Goal: Information Seeking & Learning: Learn about a topic

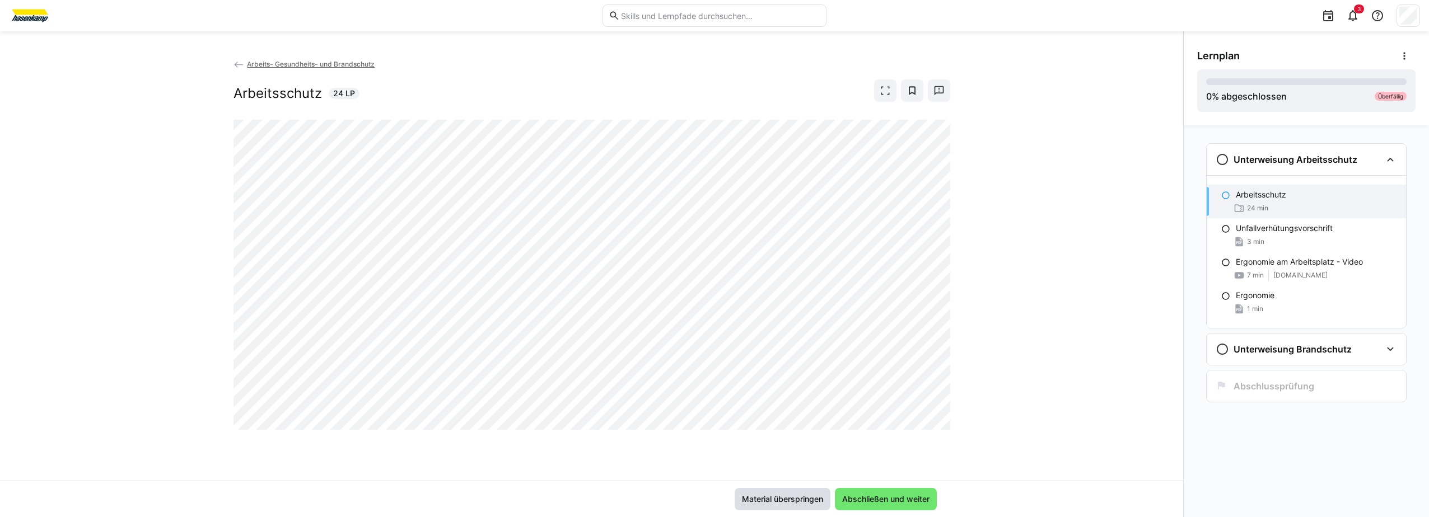
click at [810, 495] on span "Material überspringen" at bounding box center [782, 499] width 85 height 11
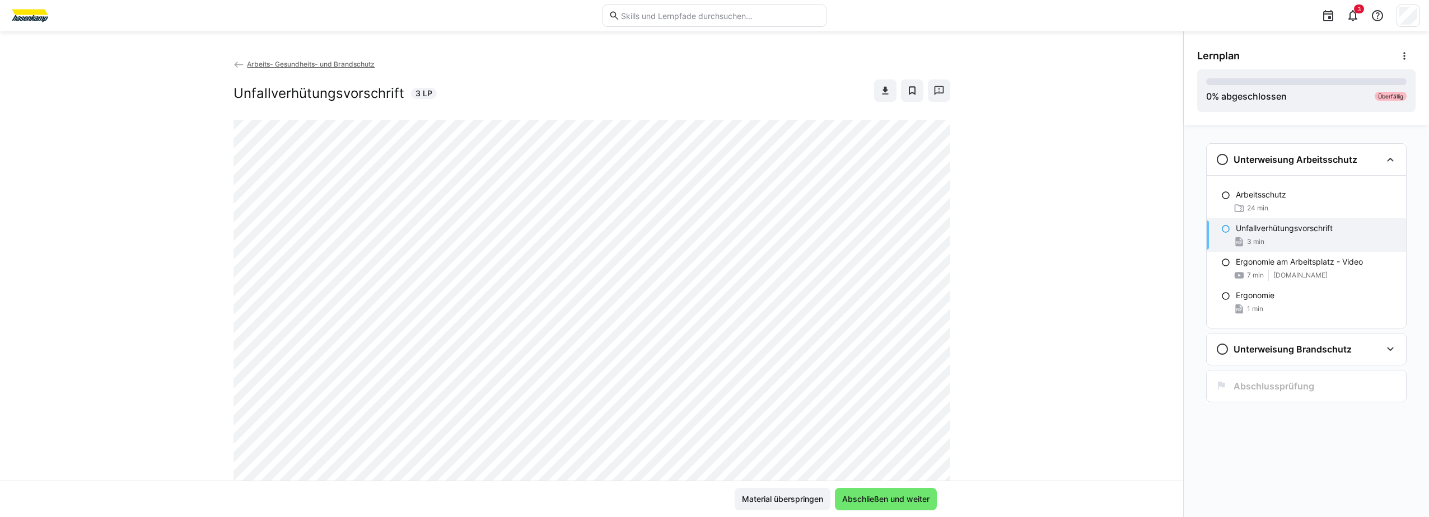
scroll to position [280, 0]
click at [790, 504] on span "Material überspringen" at bounding box center [782, 499] width 85 height 11
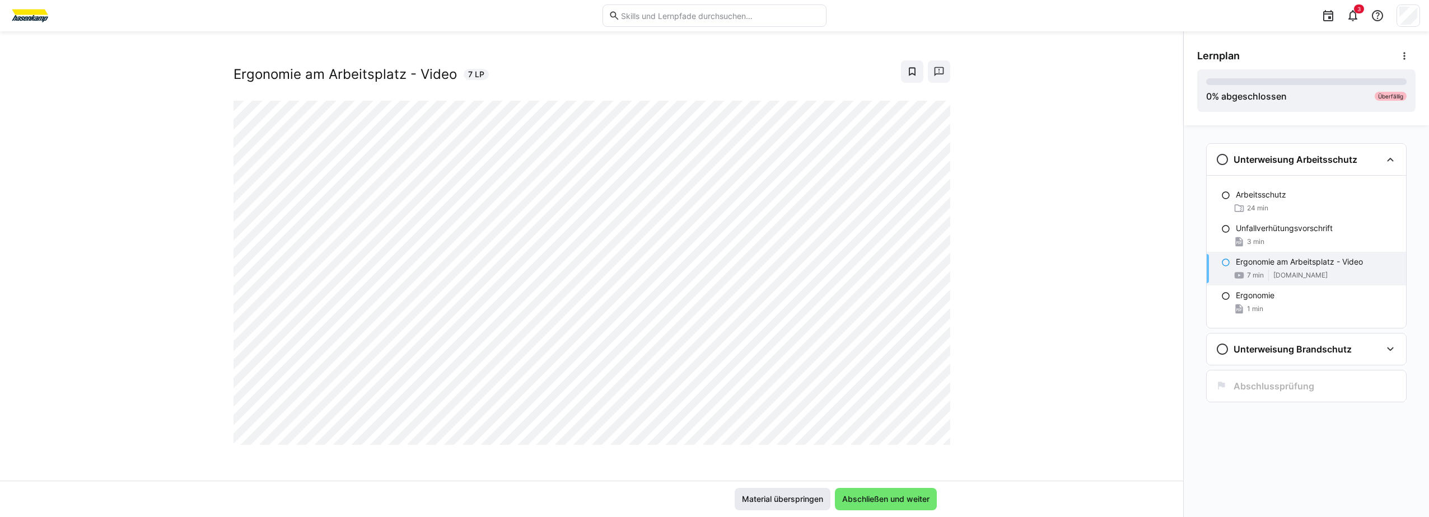
scroll to position [19, 0]
click at [570, 474] on div "Arbeits- Gesundheits- und Brandschutz Ergonomie am Arbeitsplatz - Video 7 LP" at bounding box center [591, 269] width 1183 height 423
click at [1355, 13] on eds-icon at bounding box center [1352, 15] width 13 height 13
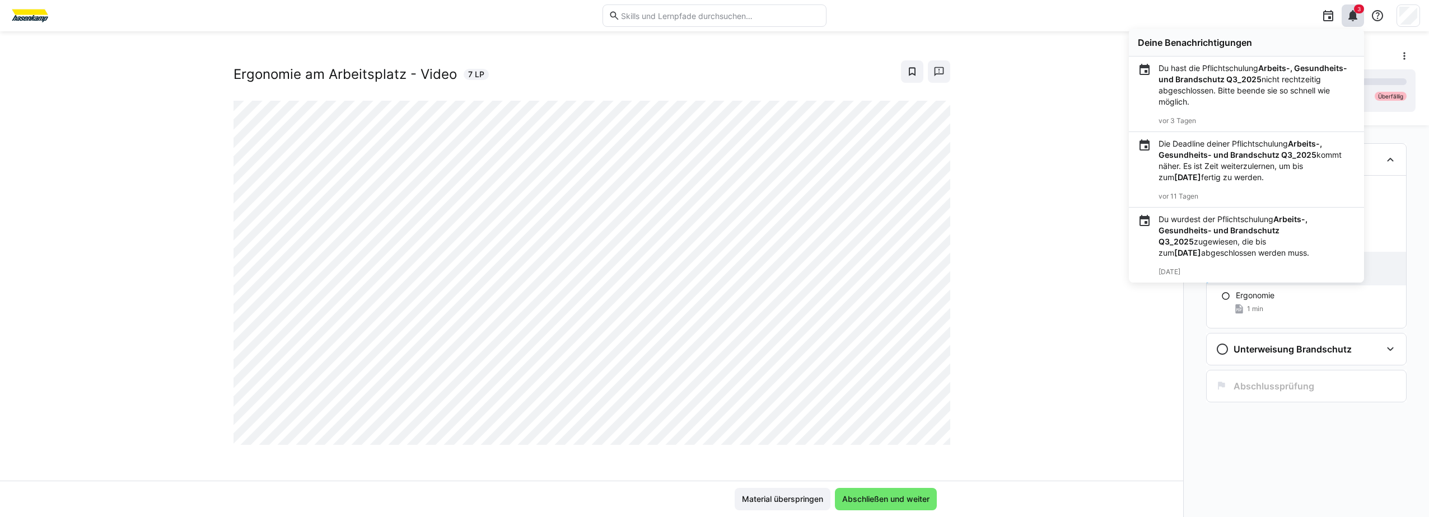
click at [1017, 124] on div "Arbeits- Gesundheits- und Brandschutz Ergonomie am Arbeitsplatz - Video 7 LP" at bounding box center [591, 269] width 1183 height 423
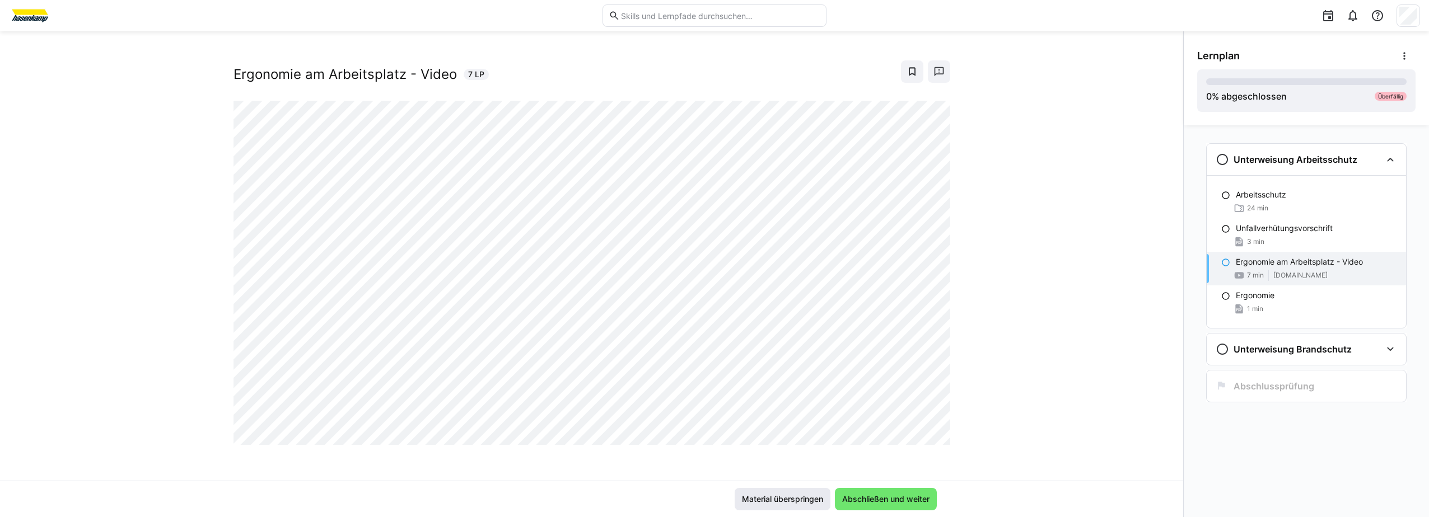
click at [747, 493] on span "Material überspringen" at bounding box center [782, 499] width 96 height 22
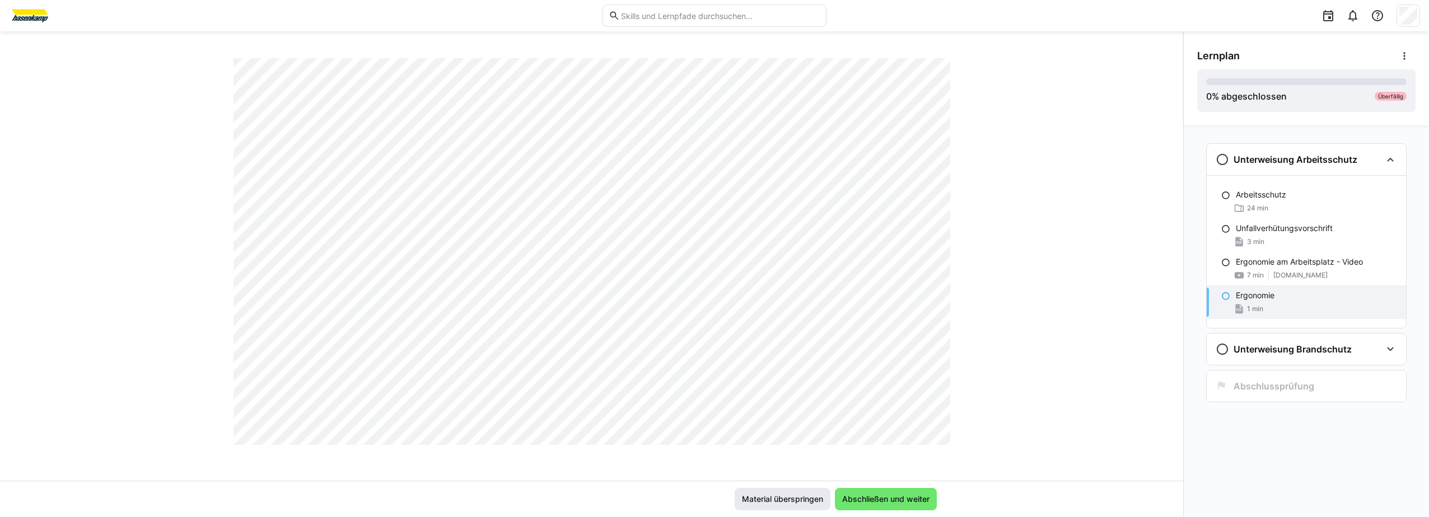
scroll to position [112, 0]
click at [753, 507] on span "Material überspringen" at bounding box center [782, 499] width 96 height 22
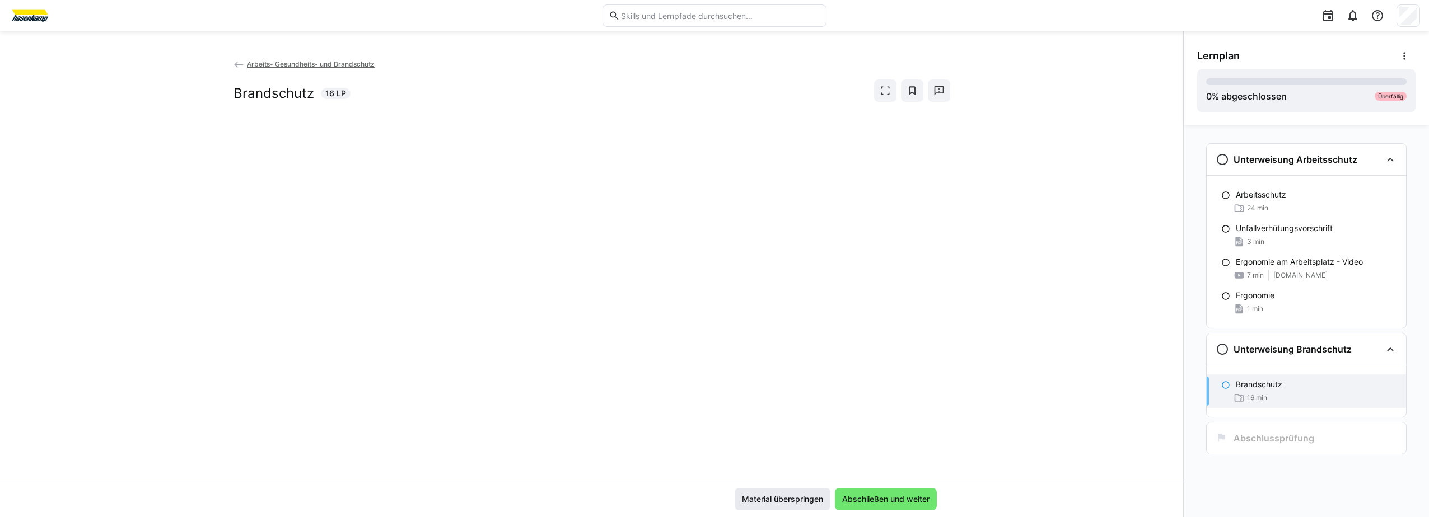
scroll to position [0, 0]
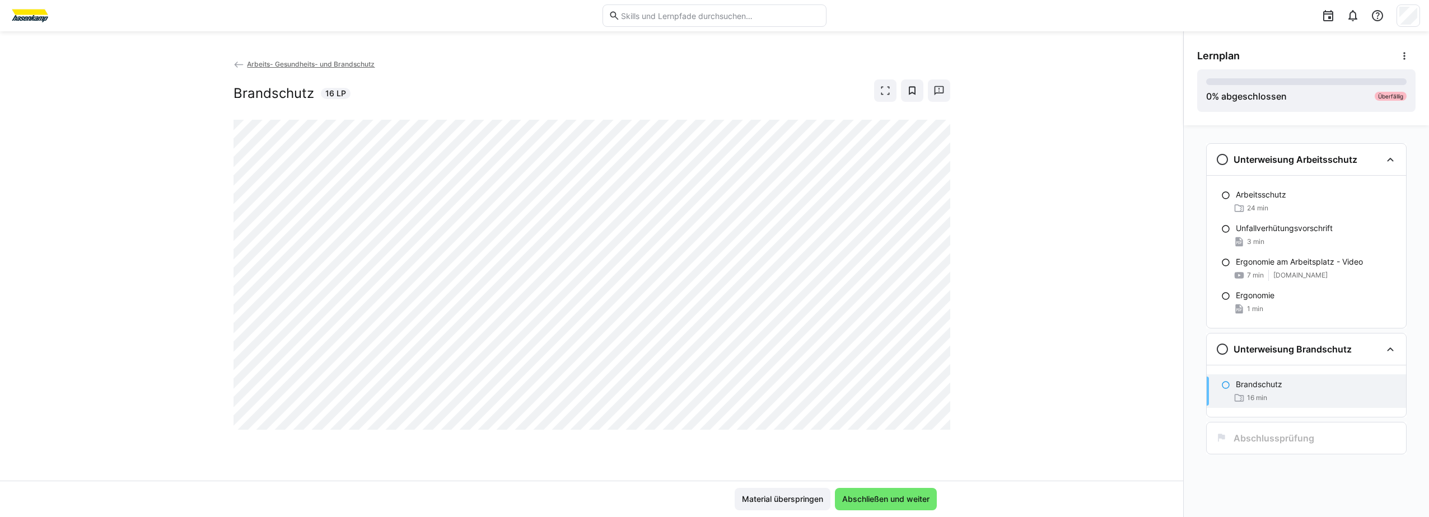
click at [122, 161] on div "Arbeits- Gesundheits- und Brandschutz Brandschutz 16 LP" at bounding box center [591, 269] width 1183 height 423
click at [814, 500] on span "Material überspringen" at bounding box center [782, 499] width 85 height 11
click at [796, 494] on span "Material überspringen" at bounding box center [782, 499] width 85 height 11
click at [812, 497] on span "Material überspringen" at bounding box center [782, 499] width 85 height 11
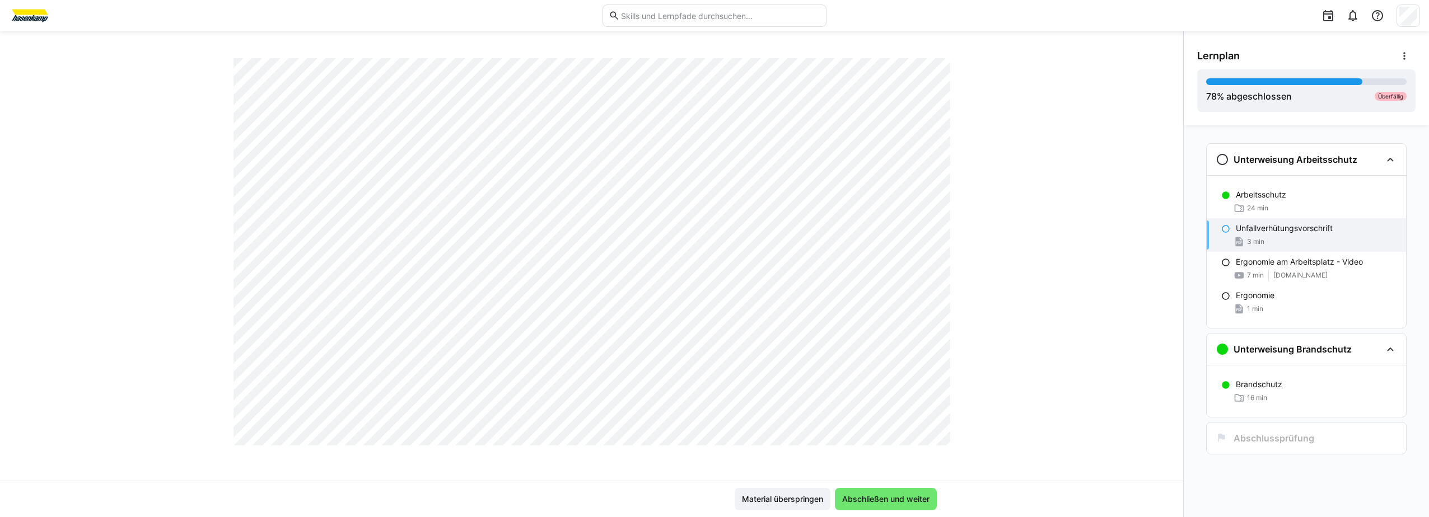
scroll to position [280, 0]
click at [862, 502] on span "Abschließen und weiter" at bounding box center [885, 499] width 91 height 11
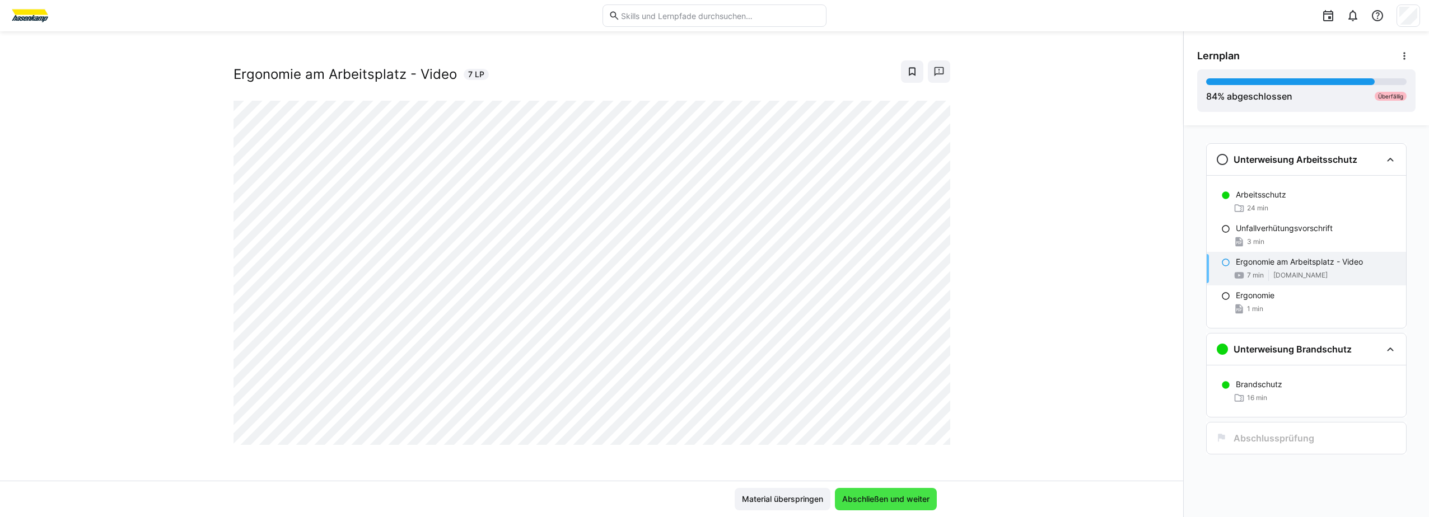
scroll to position [19, 0]
click at [874, 502] on span "Abschließen und weiter" at bounding box center [885, 499] width 91 height 11
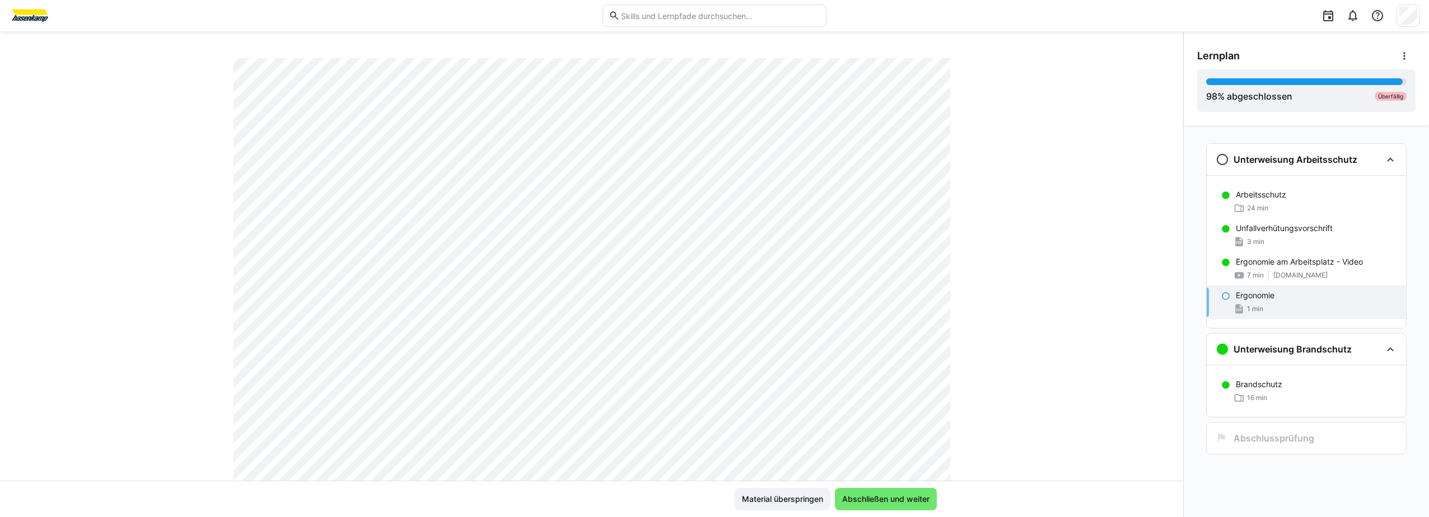
scroll to position [112, 0]
click at [906, 494] on span "Abschließen und weiter" at bounding box center [885, 499] width 91 height 11
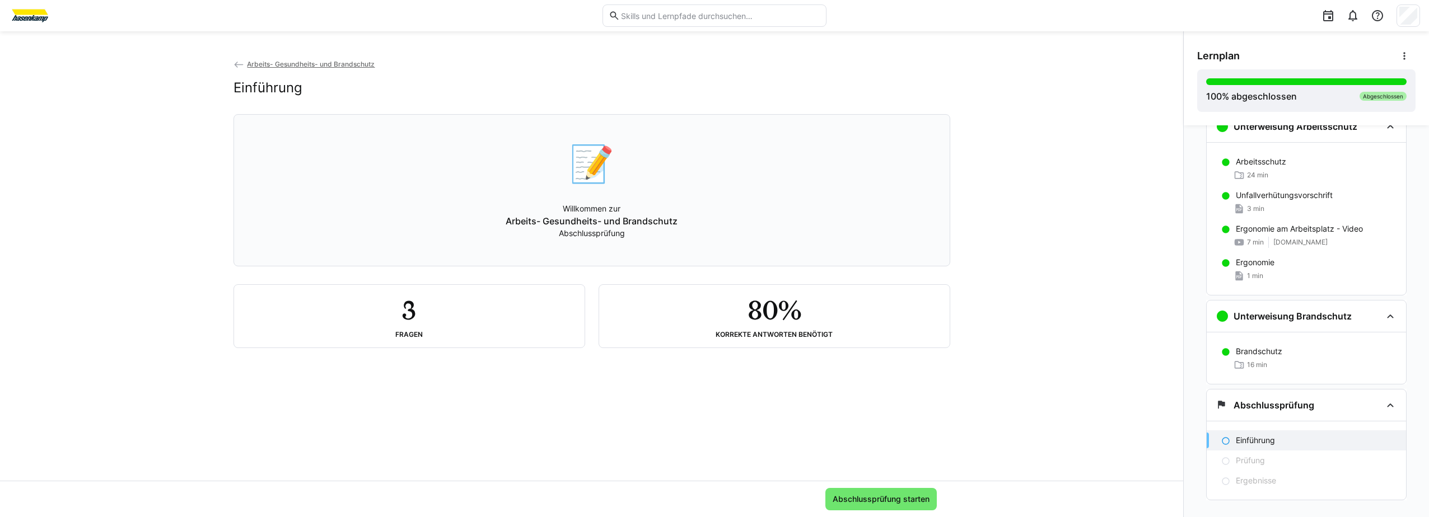
scroll to position [51, 0]
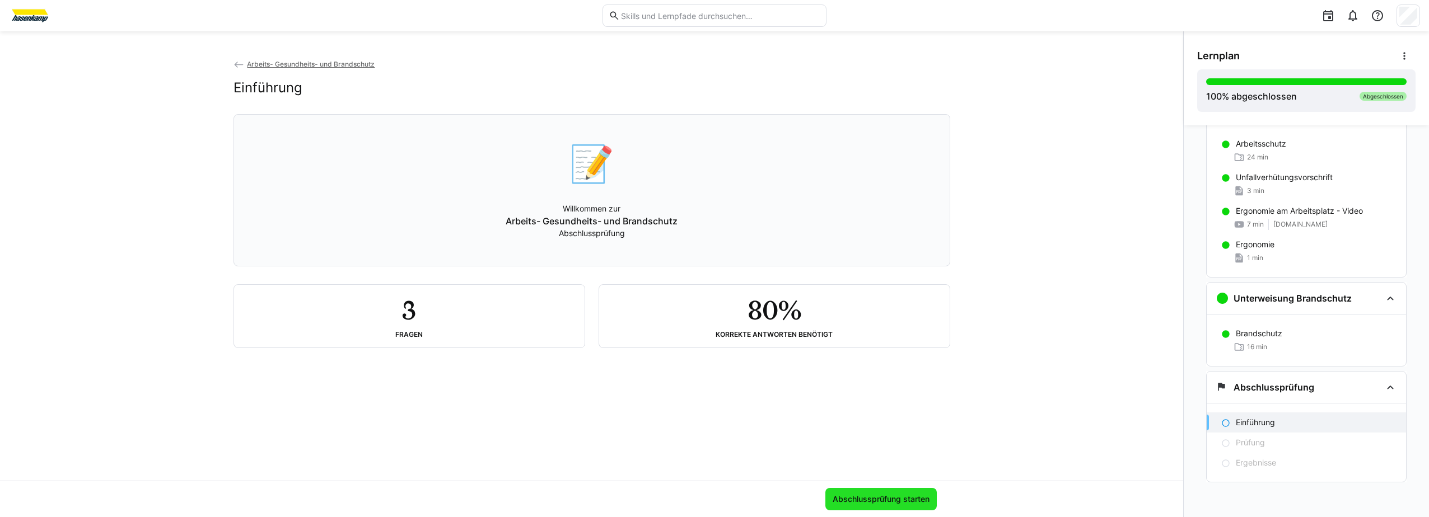
click at [850, 502] on span "Abschlussprüfung starten" at bounding box center [881, 499] width 100 height 11
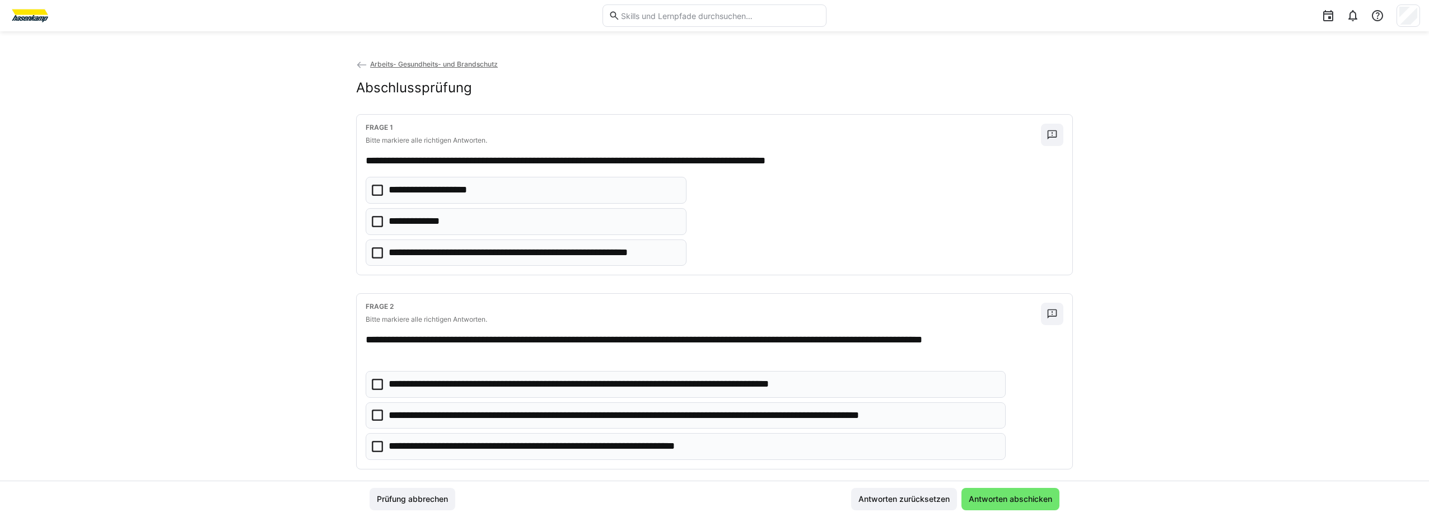
click at [376, 220] on icon at bounding box center [377, 221] width 11 height 11
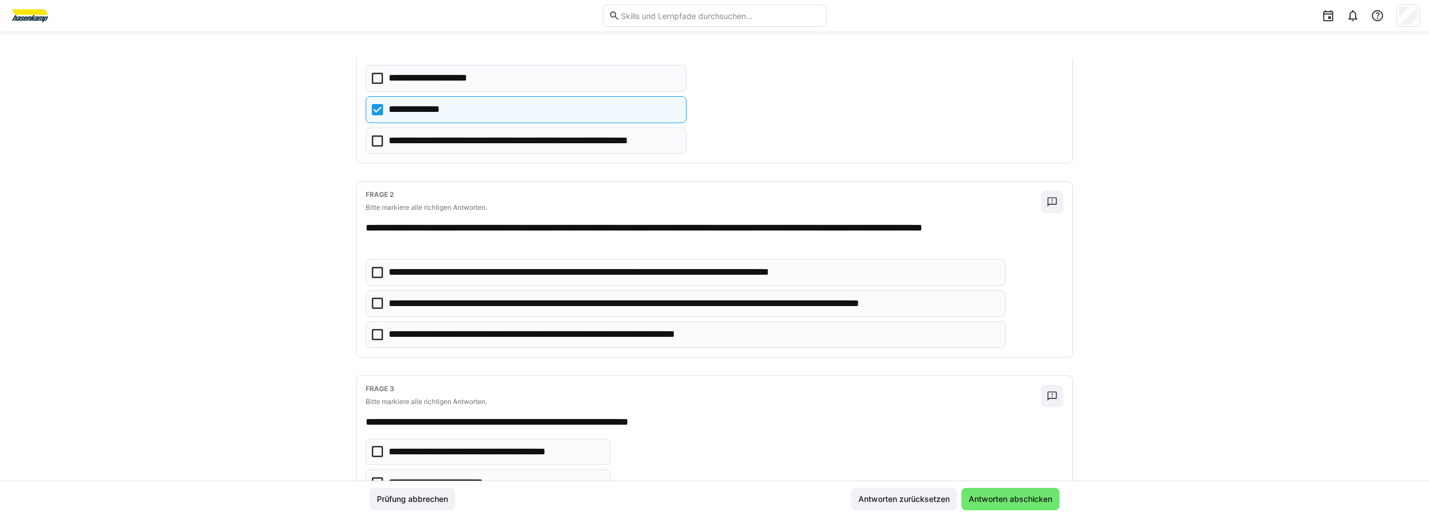
scroll to position [168, 0]
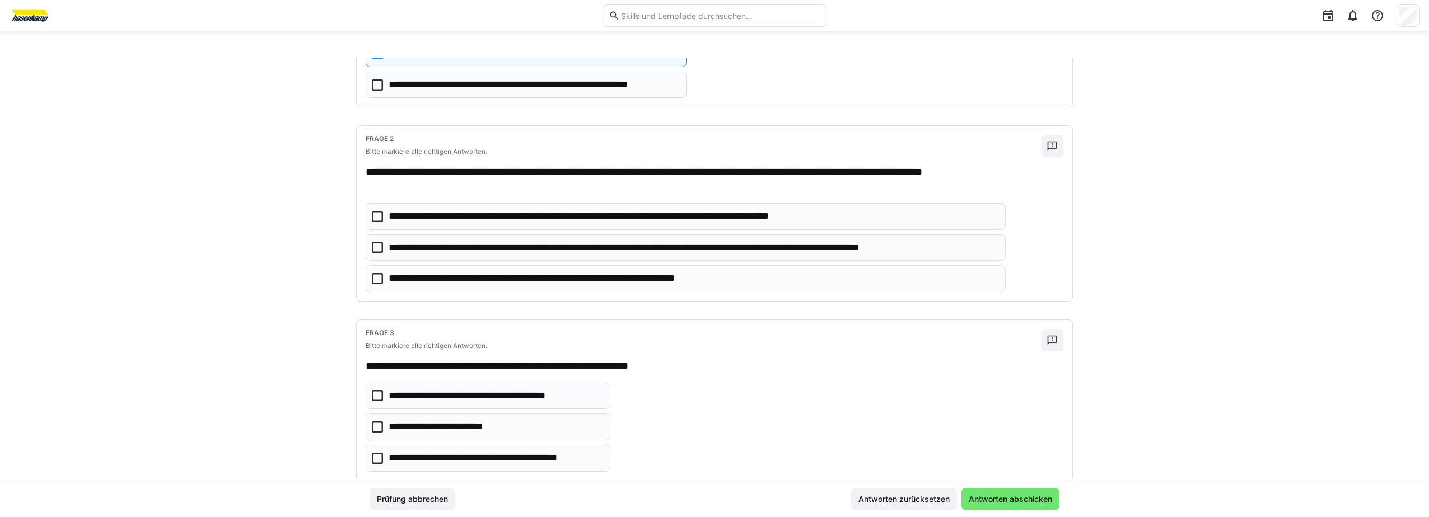
click at [372, 250] on icon at bounding box center [377, 247] width 11 height 11
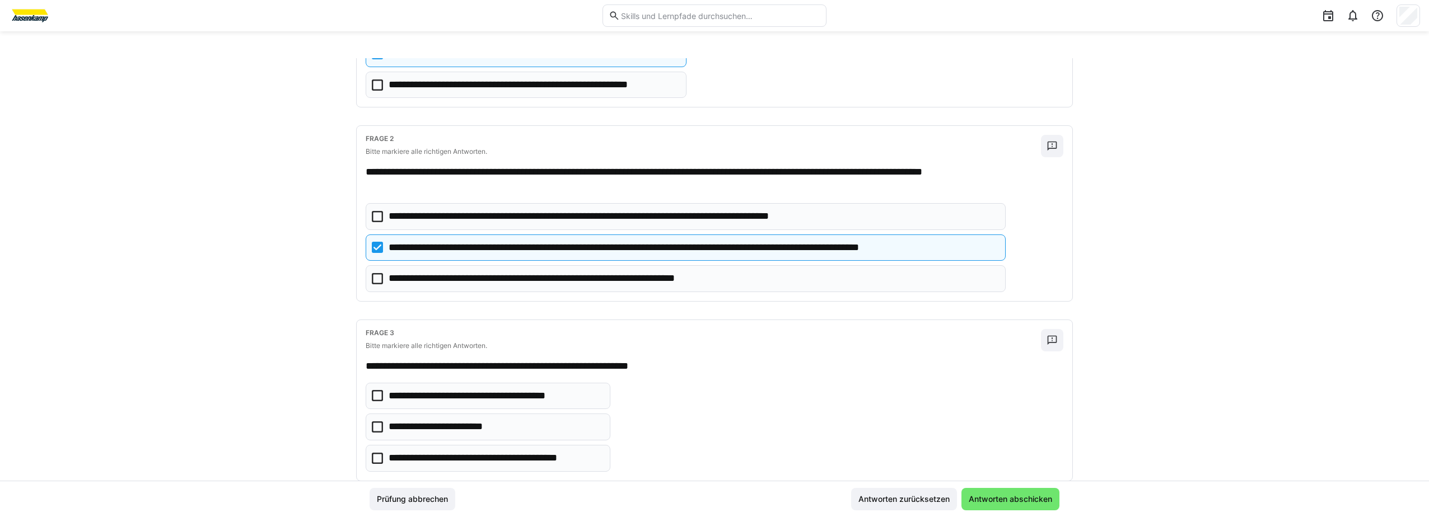
click at [379, 280] on icon at bounding box center [377, 278] width 11 height 11
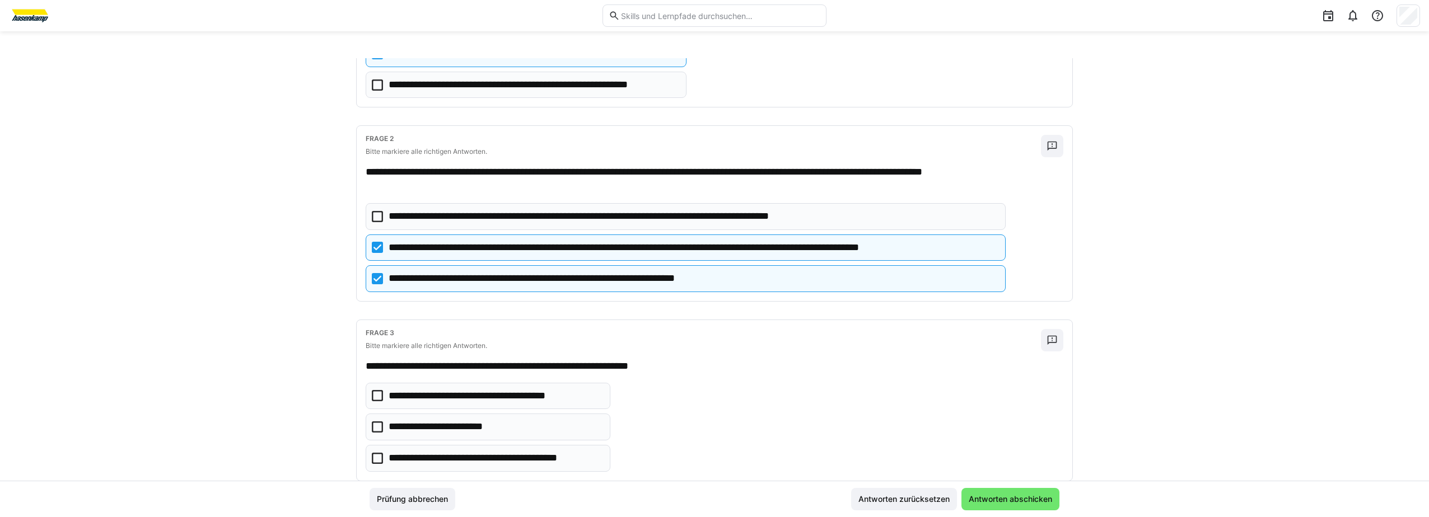
scroll to position [195, 0]
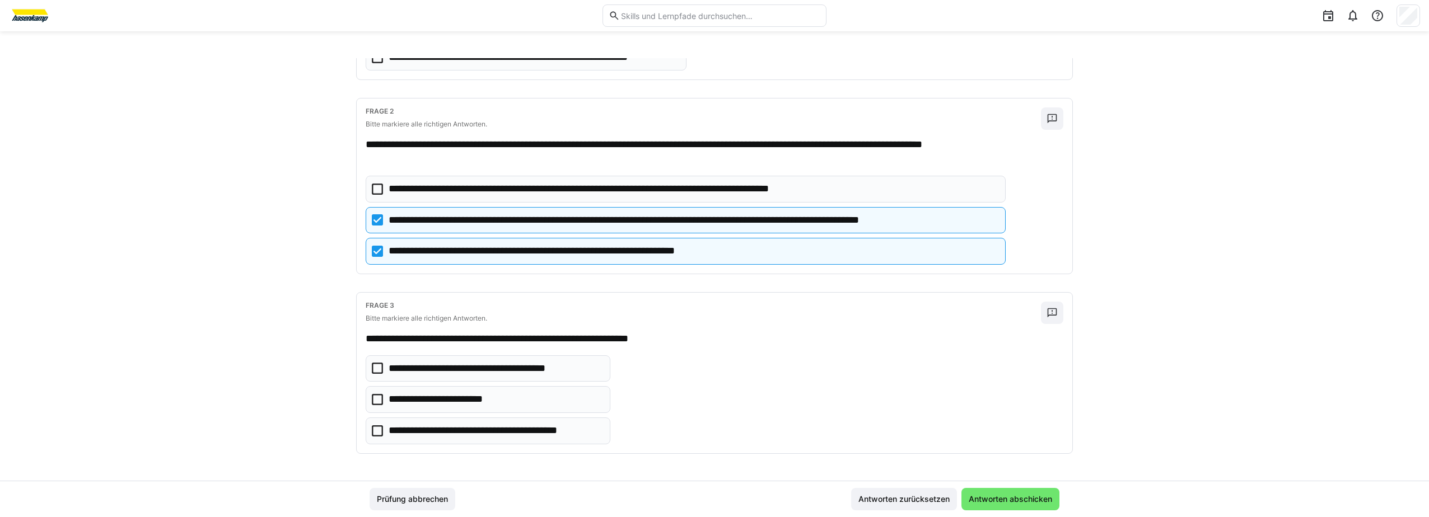
click at [373, 432] on icon at bounding box center [377, 430] width 11 height 11
click at [377, 425] on eds-checkbox "**********" at bounding box center [488, 431] width 245 height 27
click at [994, 503] on span "Antworten abschicken" at bounding box center [1010, 499] width 87 height 11
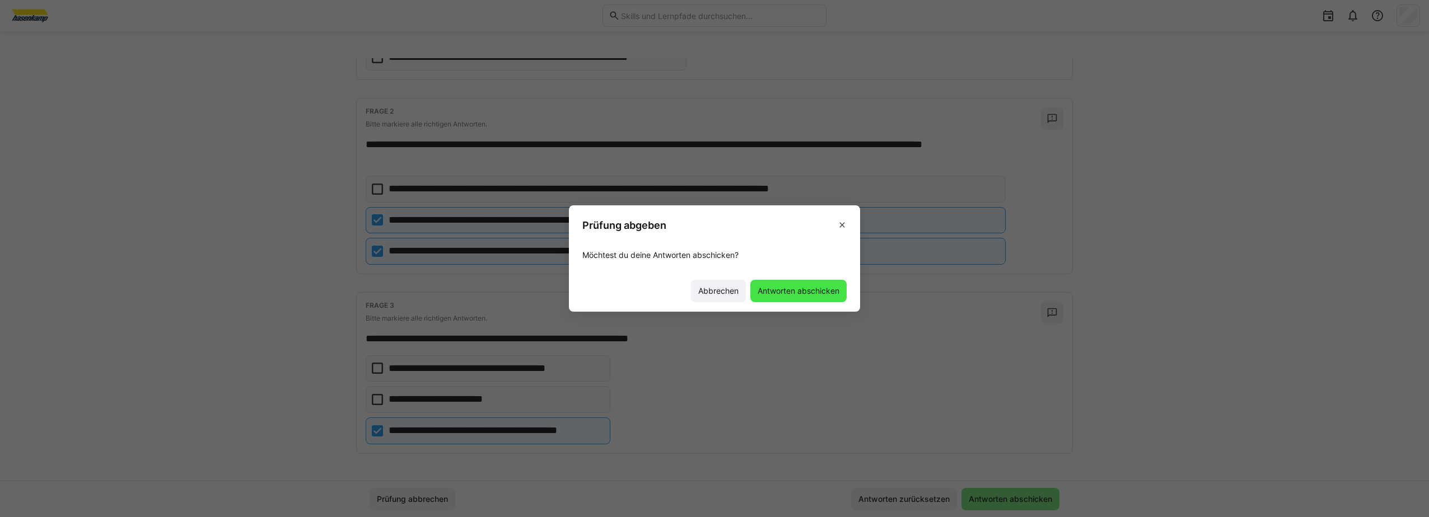
click at [802, 293] on span "Antworten abschicken" at bounding box center [798, 290] width 85 height 11
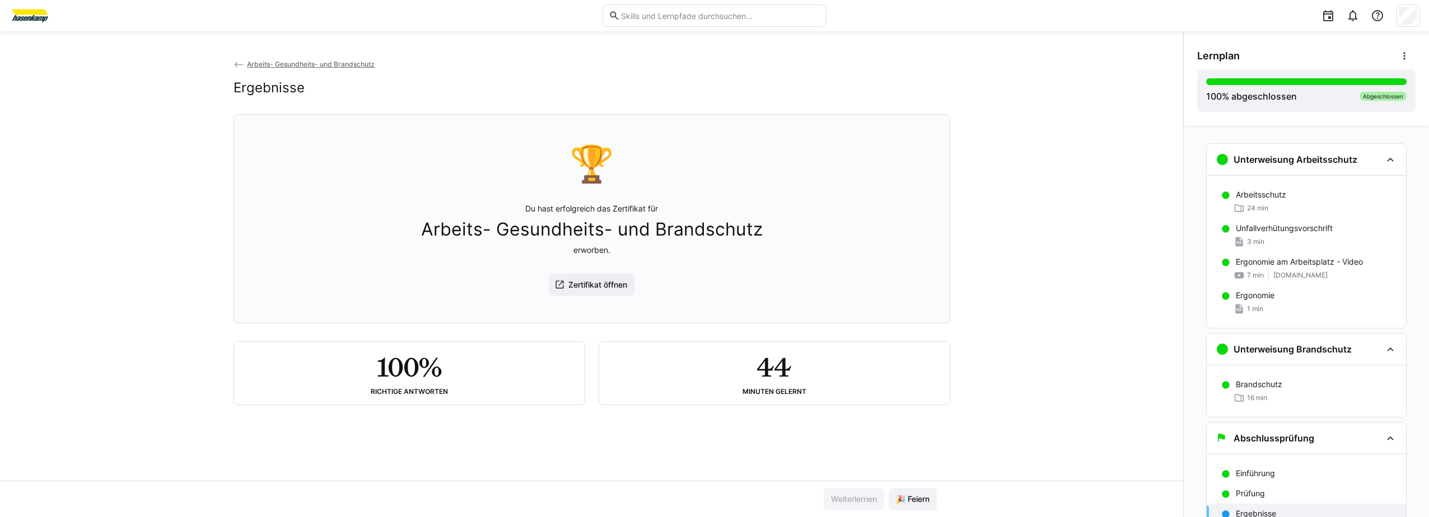
click at [440, 396] on div "Richtige Antworten" at bounding box center [409, 392] width 77 height 8
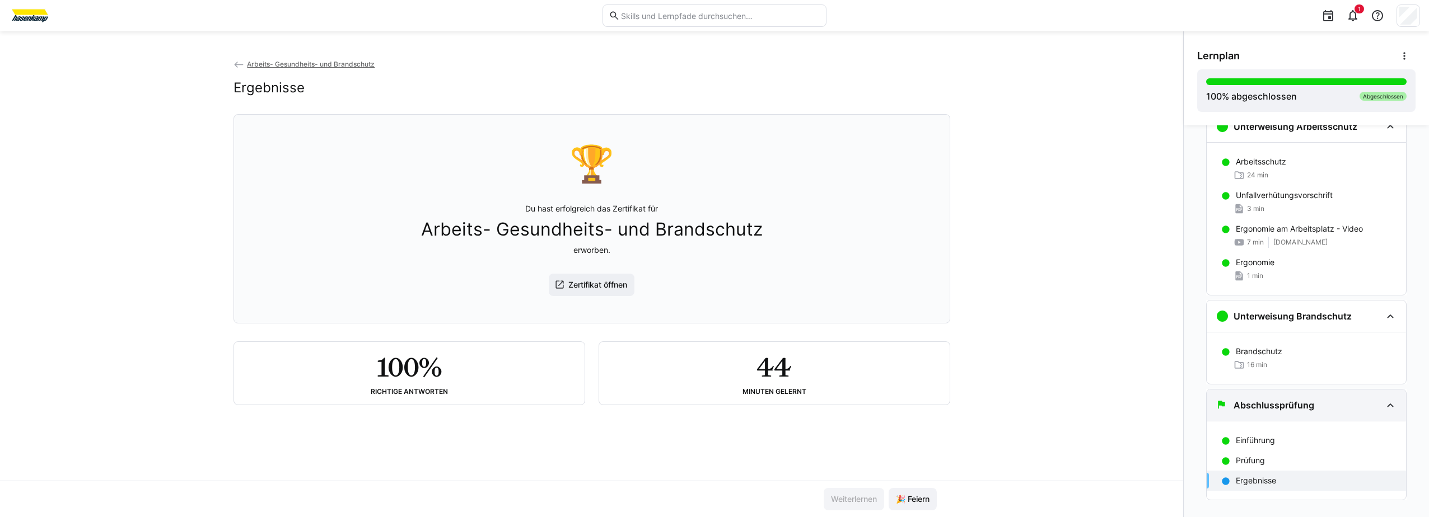
scroll to position [51, 0]
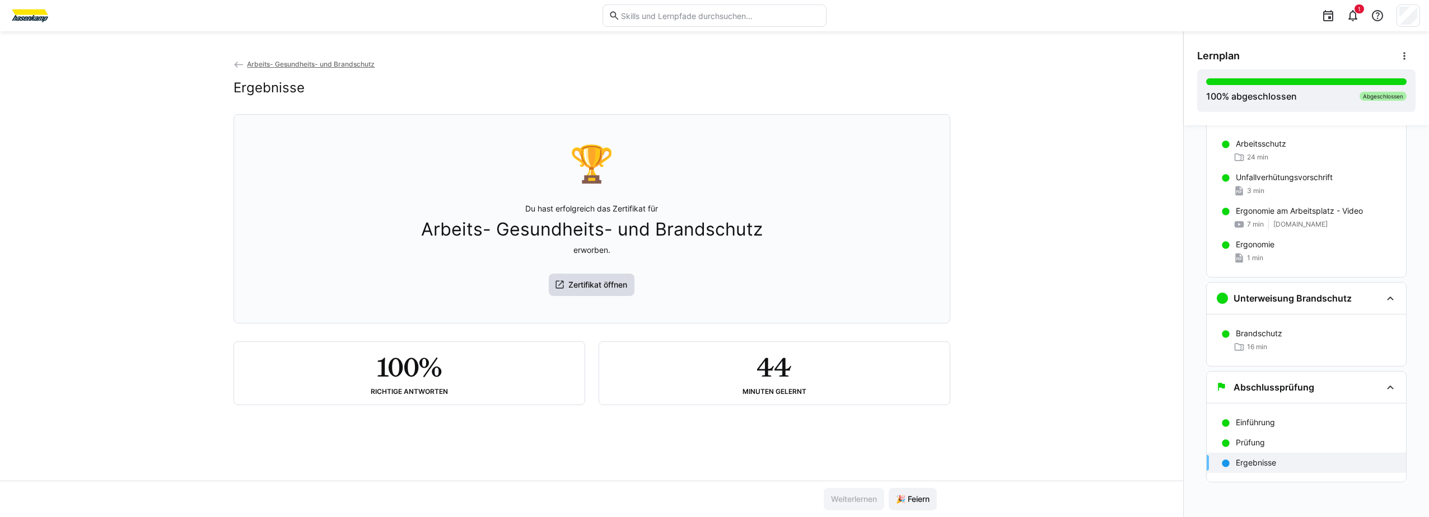
click at [605, 291] on span "Zertifikat öffnen" at bounding box center [597, 284] width 62 height 11
click at [921, 501] on span "🎉 Feiern" at bounding box center [912, 499] width 37 height 11
click at [399, 380] on h2 "100%" at bounding box center [409, 367] width 64 height 32
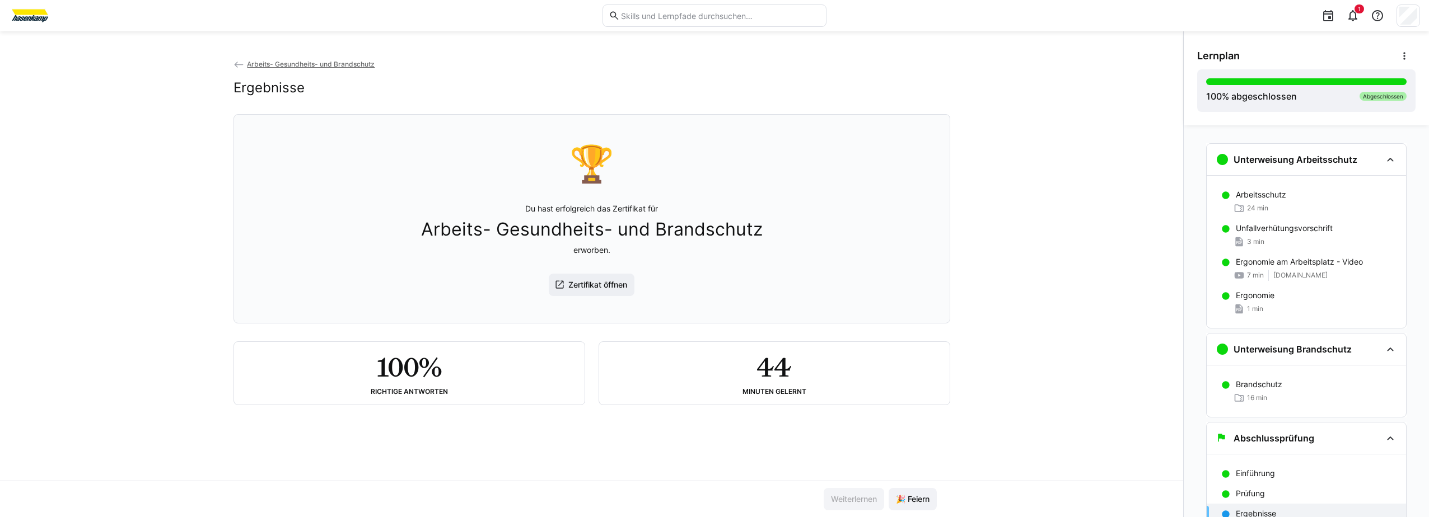
click at [1364, 16] on div "1" at bounding box center [1127, 15] width 586 height 31
click at [1354, 16] on eds-icon at bounding box center [1352, 15] width 13 height 13
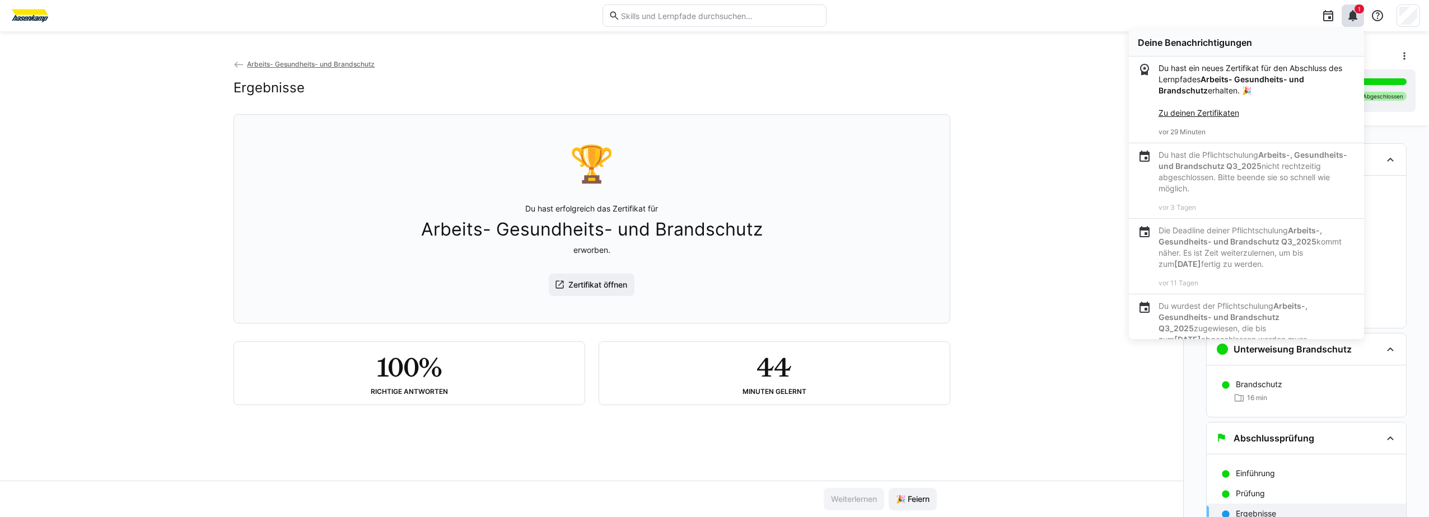
drag, startPoint x: 136, startPoint y: 136, endPoint x: 425, endPoint y: 8, distance: 315.8
click at [136, 135] on div "Arbeits- Gesundheits- und Brandschutz Ergebnisse 🏆 Du hast erfolgreich das Zert…" at bounding box center [591, 269] width 1183 height 423
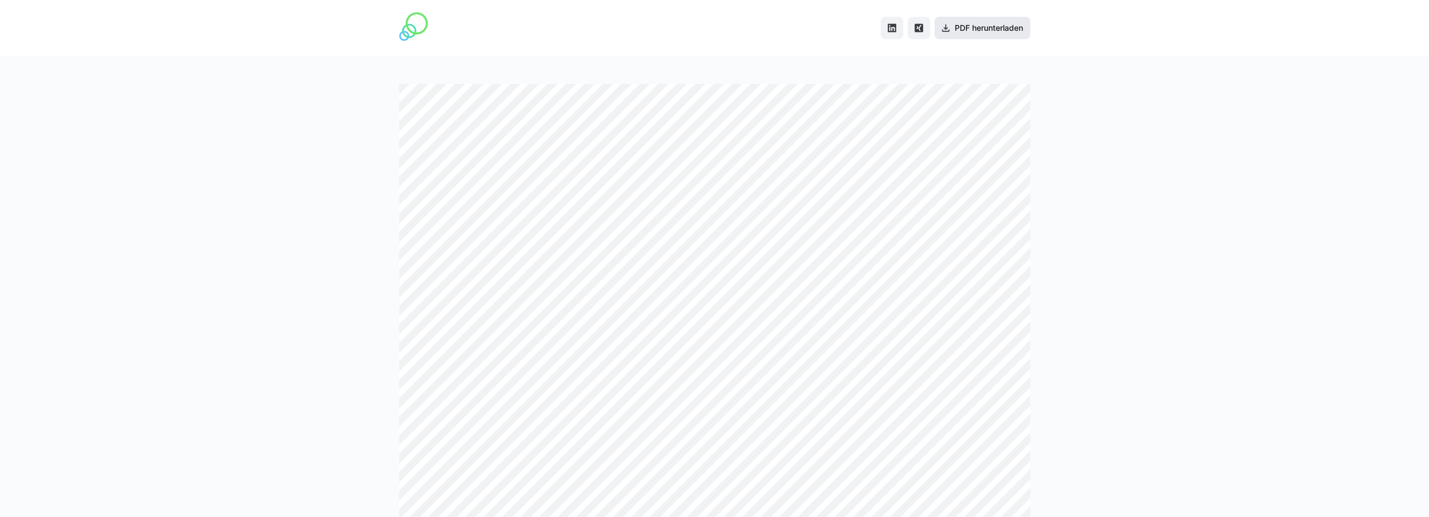
click at [957, 30] on span "PDF herunterladen" at bounding box center [989, 27] width 72 height 11
